Goal: Find specific page/section

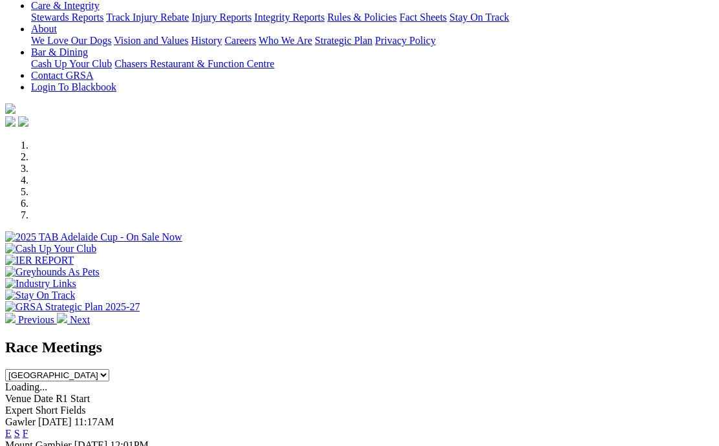
scroll to position [270, 0]
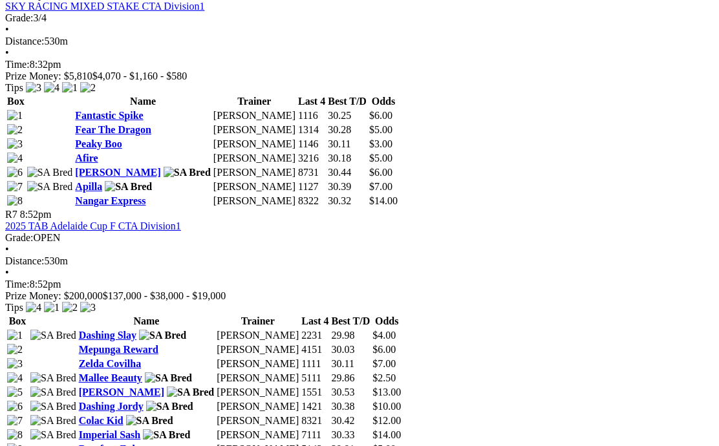
scroll to position [1891, 12]
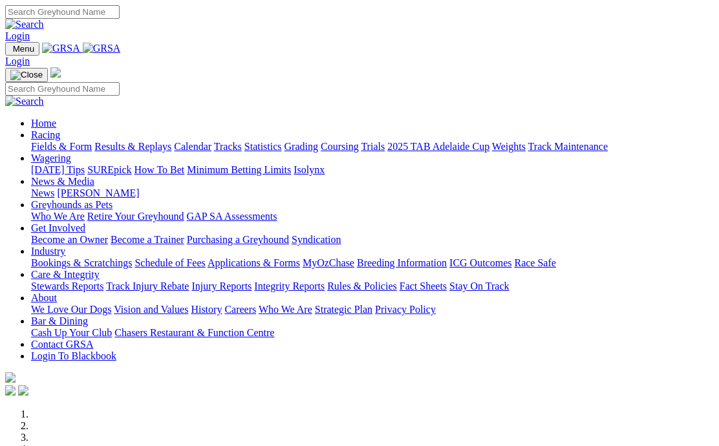
scroll to position [327, 0]
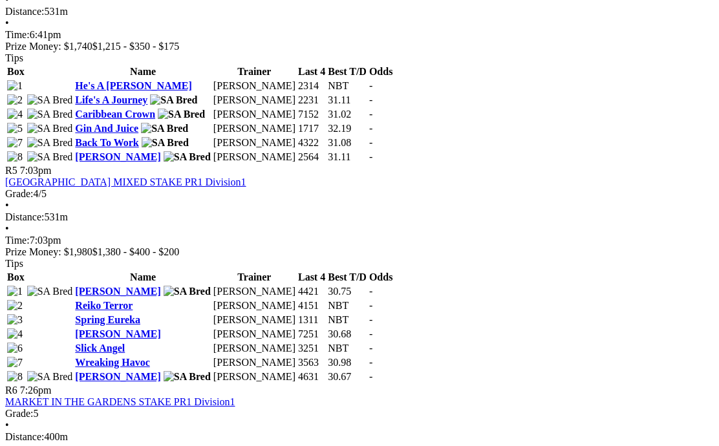
scroll to position [1366, 0]
